Goal: Task Accomplishment & Management: Use online tool/utility

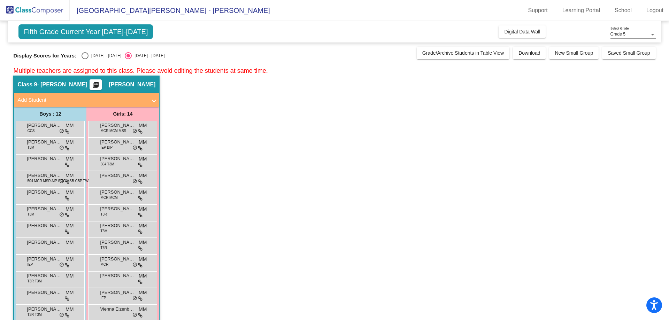
scroll to position [346, 0]
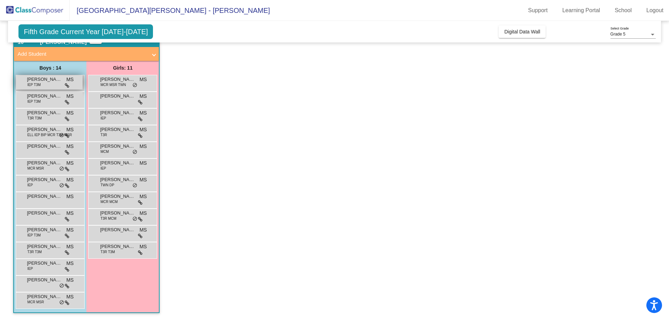
click at [44, 82] on span "[PERSON_NAME]" at bounding box center [44, 79] width 35 height 7
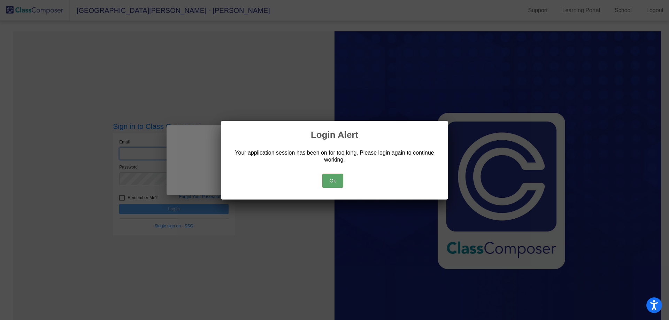
type input "[EMAIL_ADDRESS][PERSON_NAME][DOMAIN_NAME]"
click at [331, 178] on button "Ok" at bounding box center [333, 181] width 21 height 14
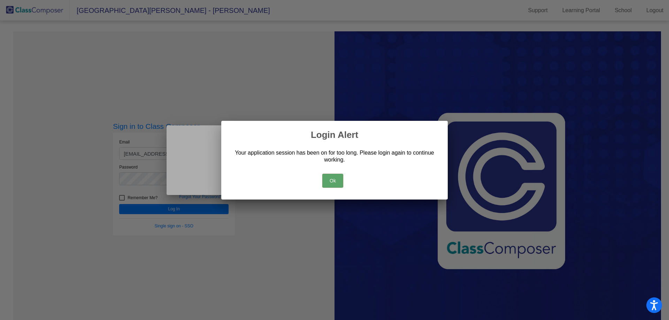
drag, startPoint x: 325, startPoint y: 182, endPoint x: 328, endPoint y: 184, distance: 3.9
click at [328, 183] on button "Ok" at bounding box center [333, 181] width 21 height 14
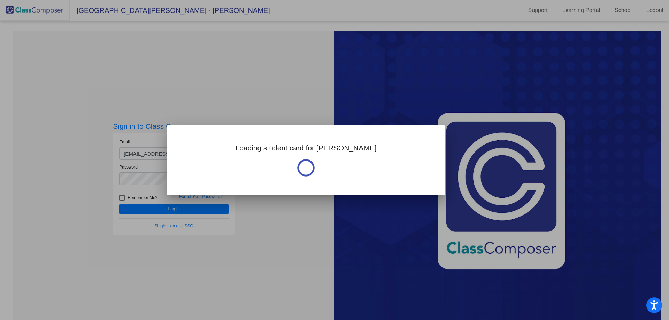
click at [196, 208] on div at bounding box center [334, 160] width 669 height 320
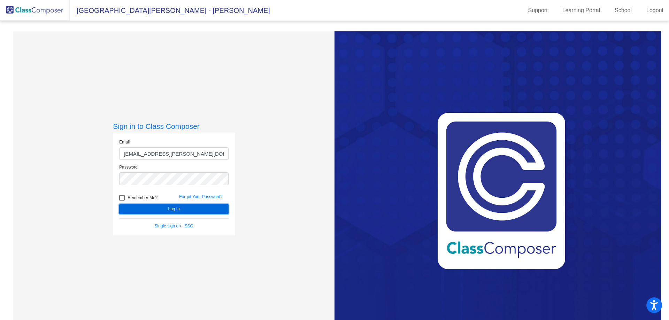
click at [181, 205] on button "Log In" at bounding box center [173, 209] width 109 height 10
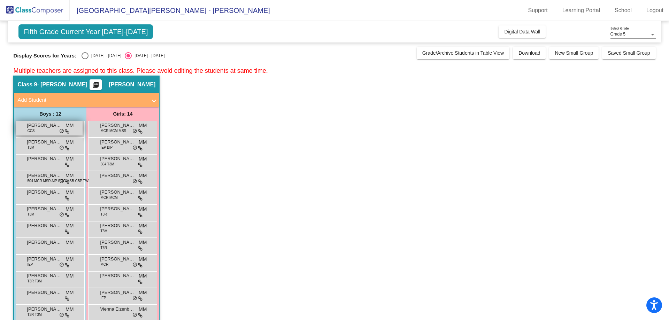
click at [45, 130] on div "[PERSON_NAME] CCS MM lock do_not_disturb_alt" at bounding box center [49, 128] width 67 height 14
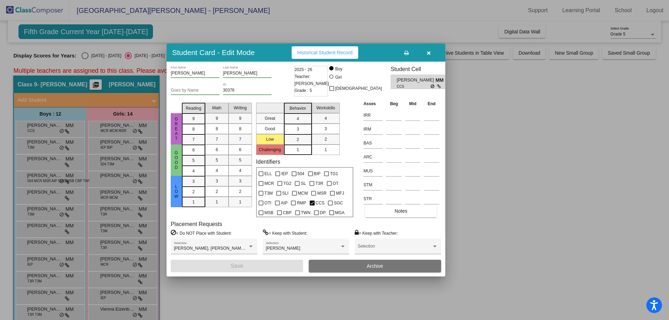
click at [428, 55] on icon "button" at bounding box center [429, 53] width 4 height 5
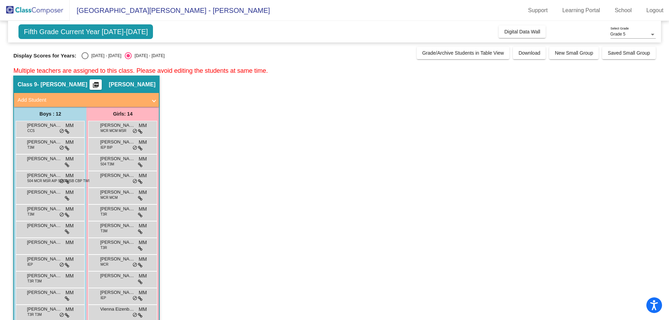
click at [38, 153] on div "[PERSON_NAME] T3M MM lock do_not_disturb_alt" at bounding box center [50, 146] width 69 height 17
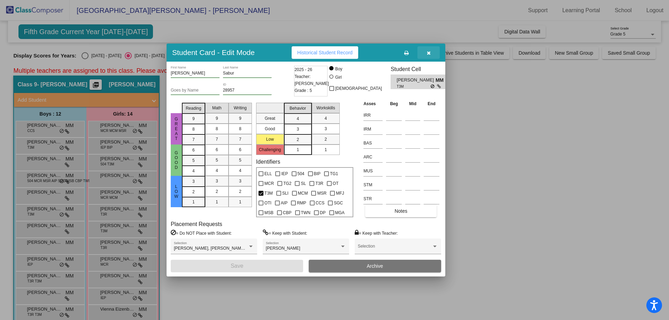
click at [432, 52] on button "button" at bounding box center [429, 52] width 22 height 13
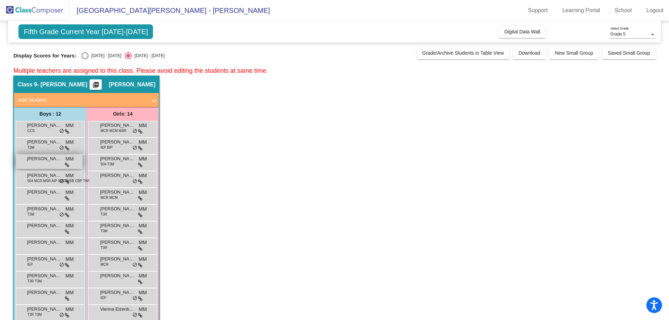
click at [52, 165] on div "[PERSON_NAME] lock do_not_disturb_alt" at bounding box center [49, 162] width 67 height 14
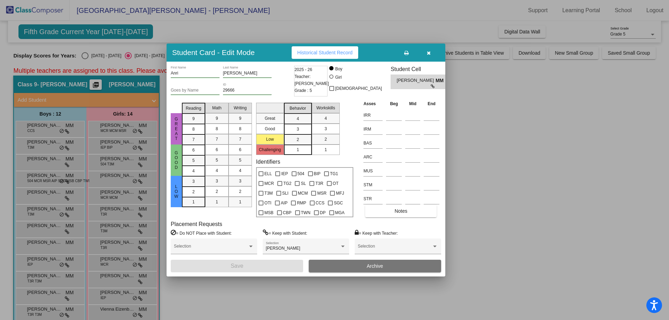
click at [430, 53] on icon "button" at bounding box center [429, 53] width 4 height 5
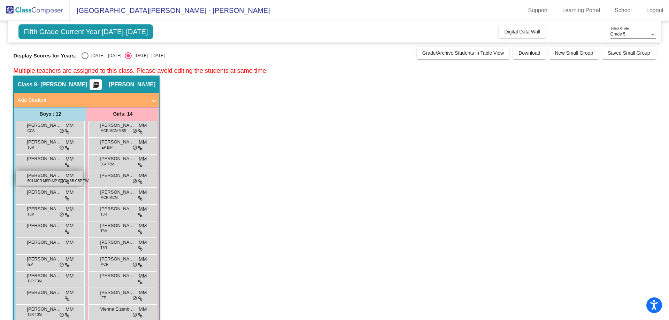
click at [36, 177] on span "[PERSON_NAME]" at bounding box center [44, 175] width 35 height 7
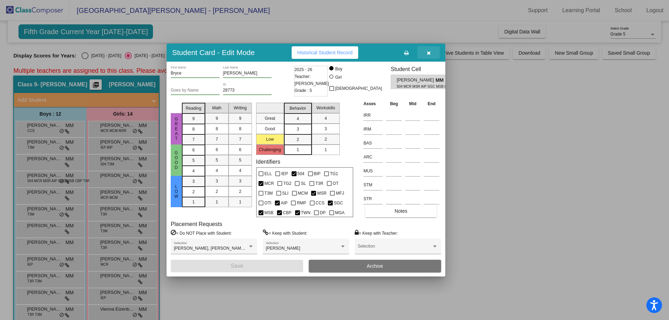
click at [430, 51] on icon "button" at bounding box center [429, 53] width 4 height 5
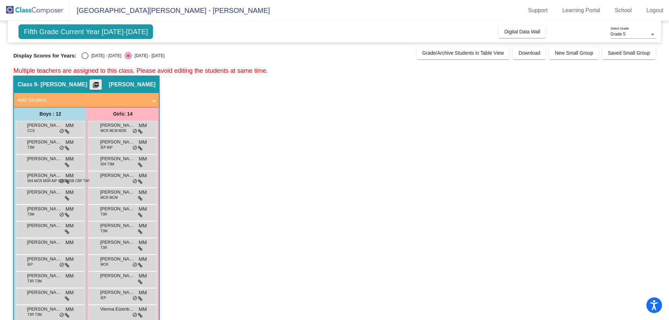
click at [95, 83] on mat-icon "picture_as_pdf" at bounding box center [96, 87] width 8 height 10
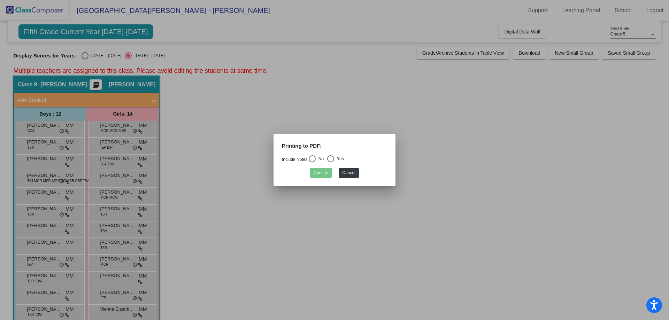
click at [311, 156] on div "Select an option" at bounding box center [312, 159] width 7 height 7
click at [312, 162] on input "No" at bounding box center [312, 162] width 0 height 0
radio input "true"
click at [314, 177] on button "Confirm" at bounding box center [321, 173] width 22 height 10
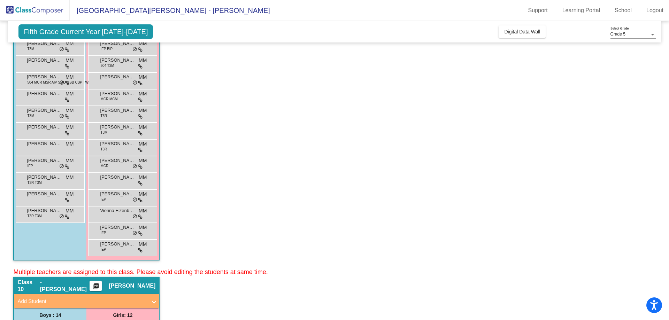
scroll to position [70, 0]
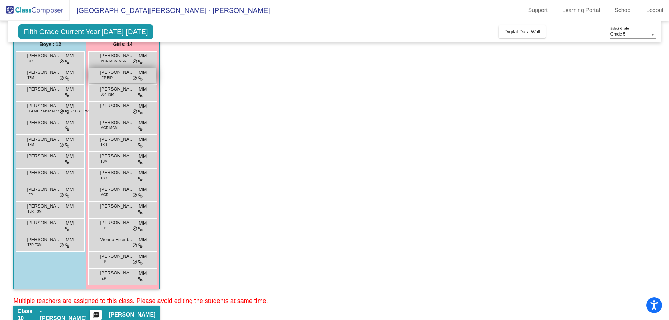
click at [120, 76] on div "Alia Valcea IEP BIP MM lock do_not_disturb_alt" at bounding box center [122, 75] width 67 height 14
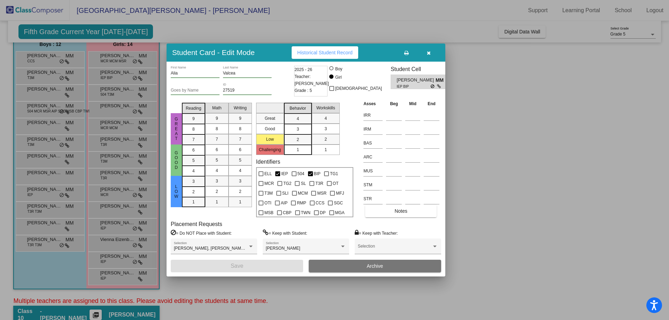
click at [151, 73] on div at bounding box center [334, 160] width 669 height 320
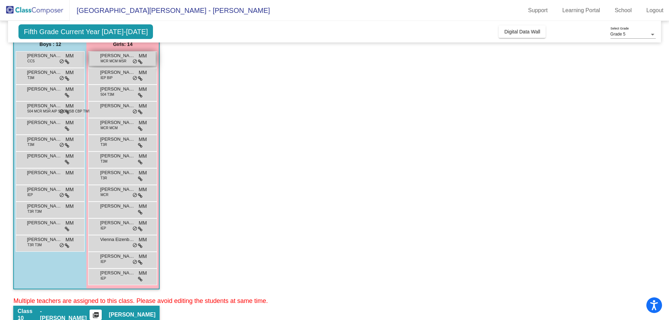
click at [133, 59] on span "do_not_disturb_alt" at bounding box center [134, 62] width 5 height 6
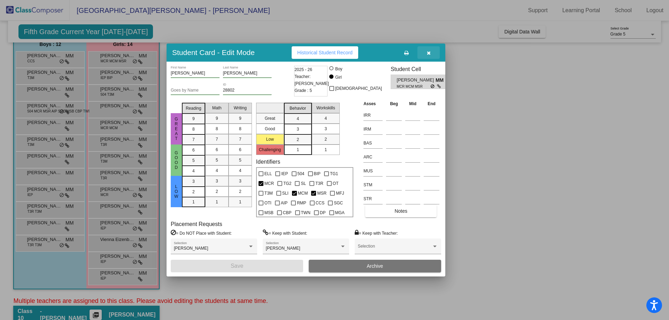
click at [436, 53] on button "button" at bounding box center [429, 52] width 22 height 13
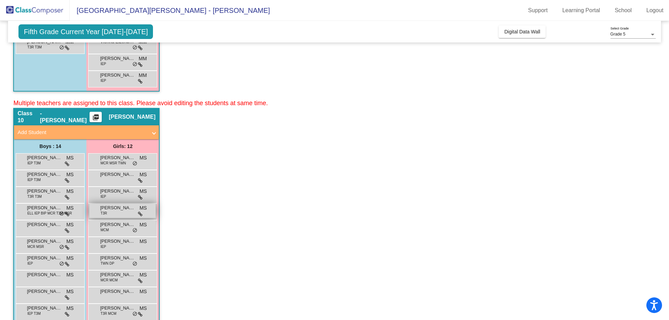
scroll to position [314, 0]
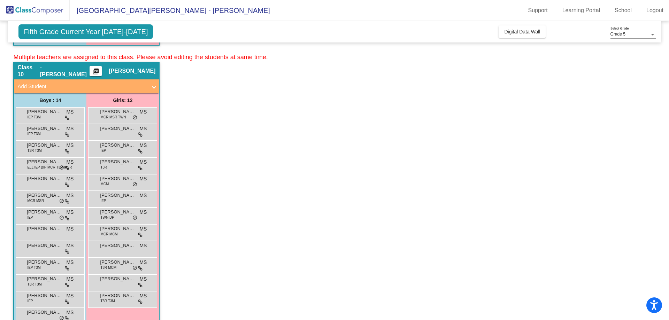
click at [96, 70] on mat-icon "picture_as_pdf" at bounding box center [96, 73] width 8 height 10
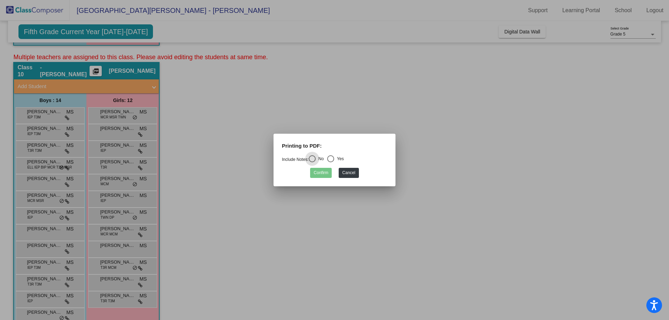
click at [312, 163] on mat-radio-button "No" at bounding box center [316, 160] width 15 height 9
click at [315, 159] on div "Select an option" at bounding box center [312, 159] width 7 height 7
click at [312, 162] on input "No" at bounding box center [312, 162] width 0 height 0
radio input "true"
click at [323, 173] on button "Confirm" at bounding box center [321, 173] width 22 height 10
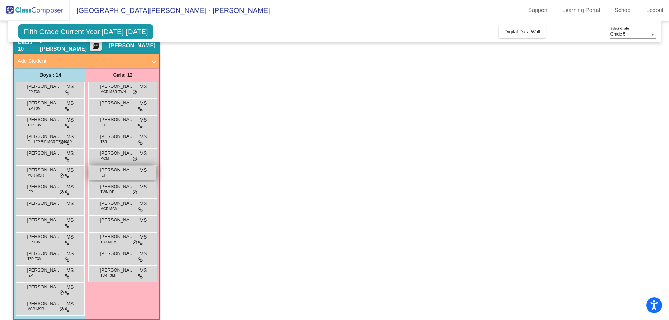
scroll to position [346, 0]
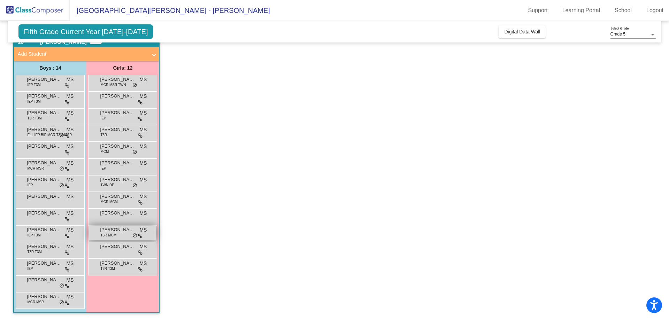
click at [125, 234] on div "[PERSON_NAME] T3R MCM MS lock do_not_disturb_alt" at bounding box center [122, 233] width 67 height 14
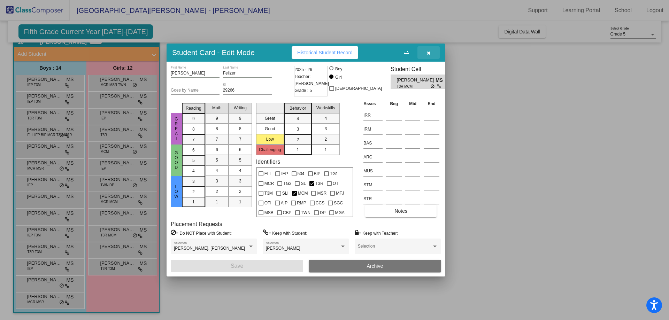
click at [420, 52] on button "button" at bounding box center [429, 52] width 22 height 13
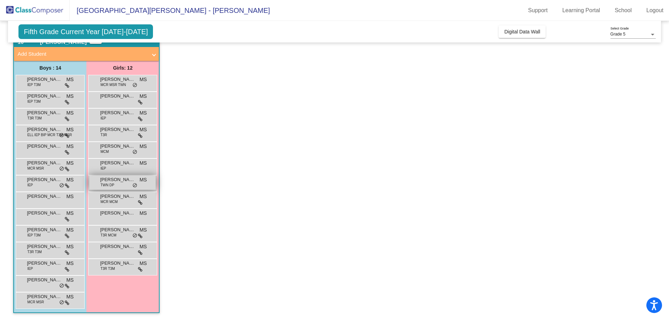
click at [119, 179] on span "[PERSON_NAME]" at bounding box center [117, 179] width 35 height 7
